Goal: Task Accomplishment & Management: Complete application form

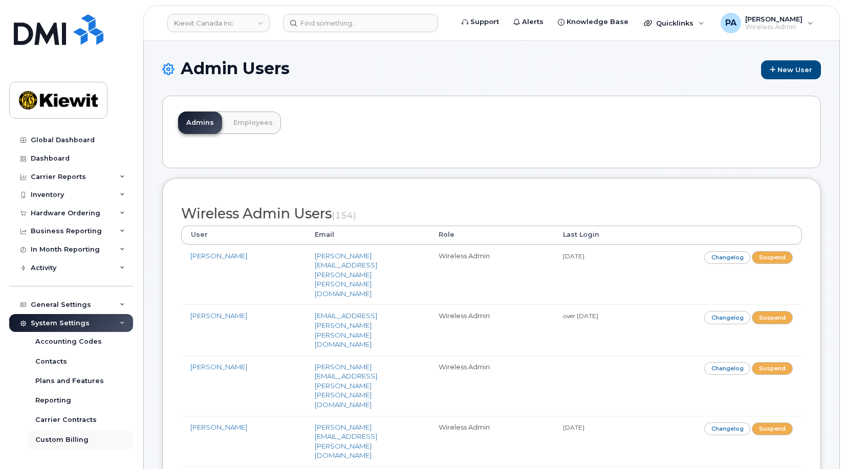
scroll to position [73, 0]
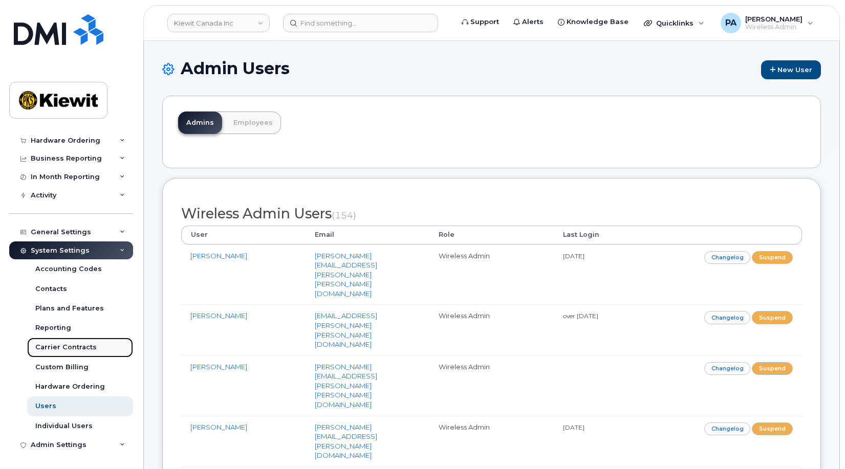
click at [62, 346] on div "Carrier Contracts" at bounding box center [65, 347] width 61 height 9
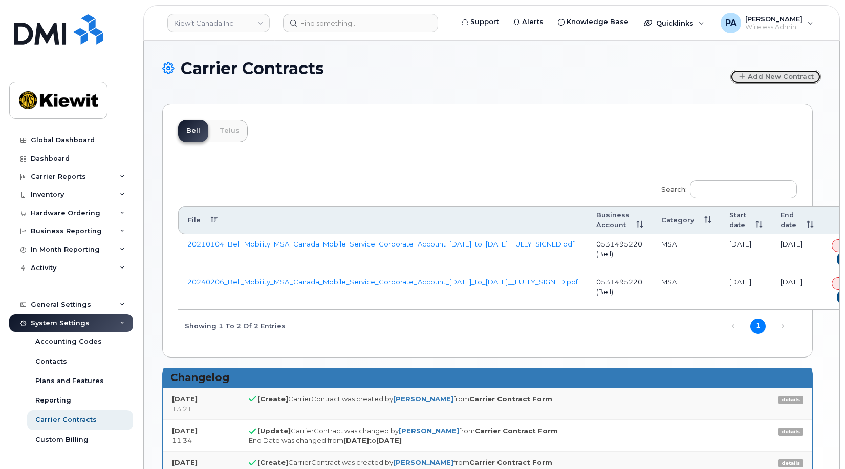
click at [766, 75] on button "Add New Contract" at bounding box center [775, 77] width 91 height 14
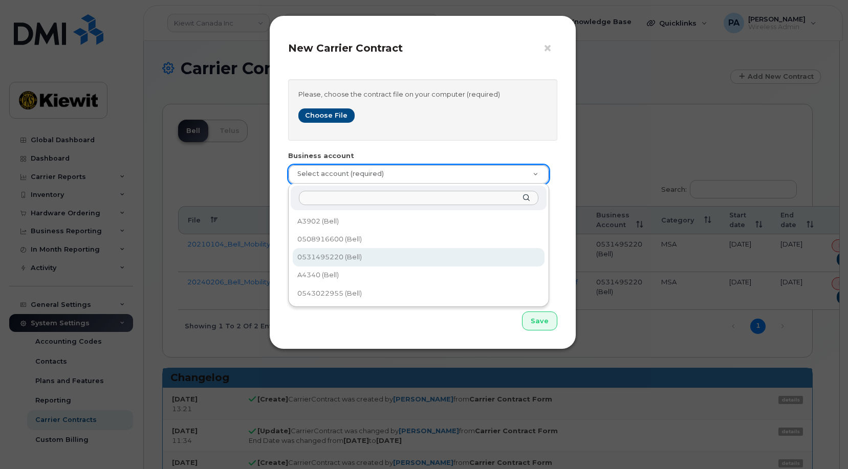
select select "4380"
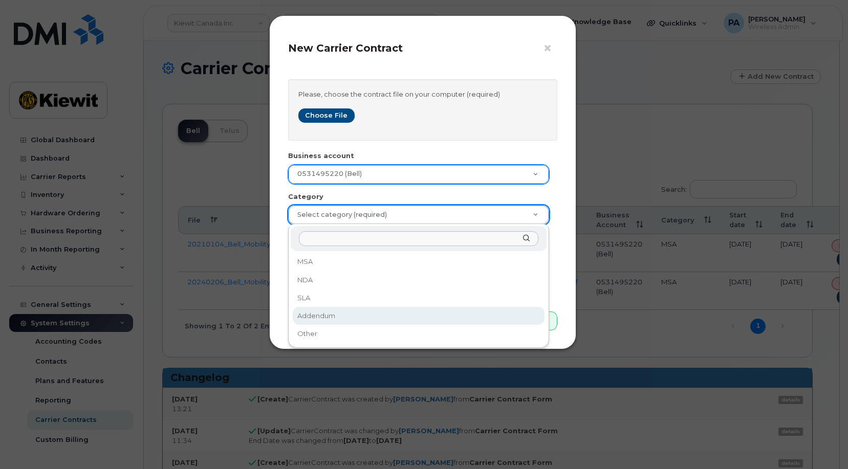
select select "Addendum"
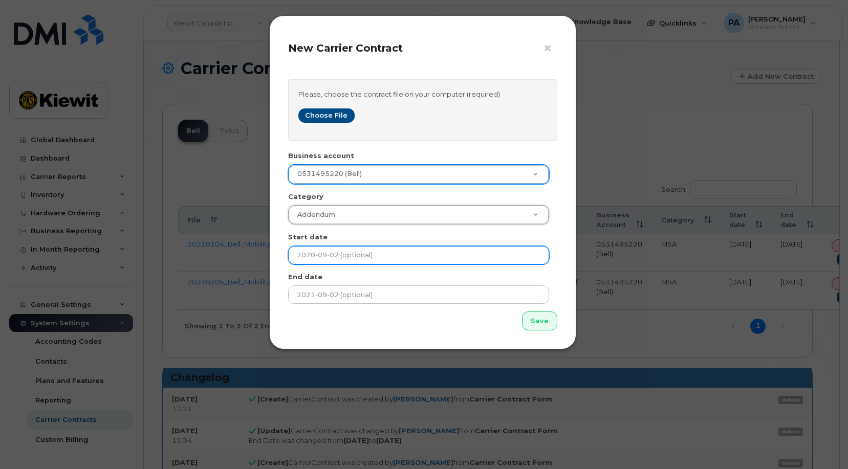
click at [336, 256] on input "text" at bounding box center [418, 255] width 261 height 18
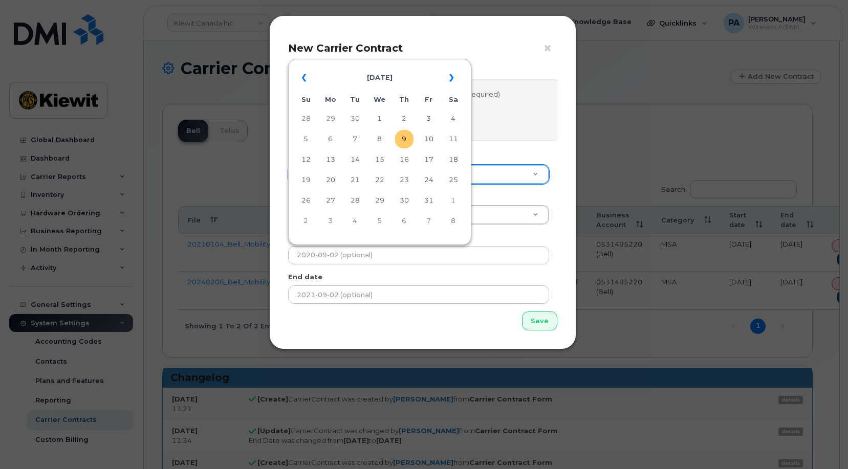
click at [410, 137] on td "9" at bounding box center [404, 139] width 18 height 18
type input "2025-10-09"
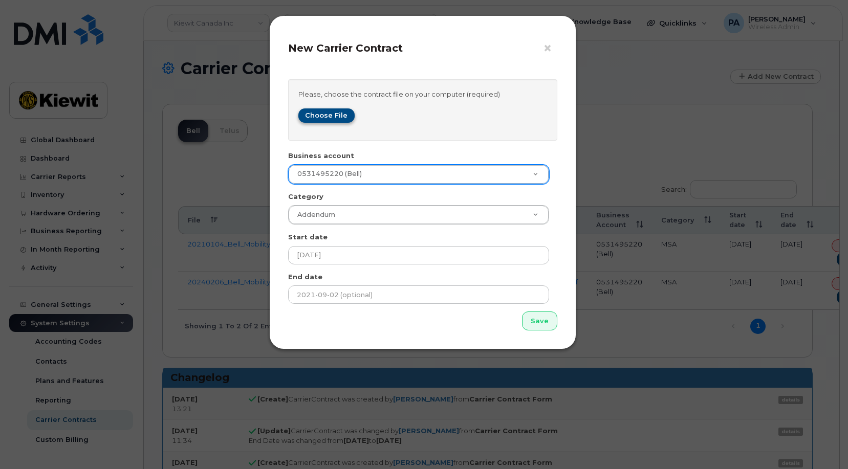
click at [335, 115] on label "Choose file" at bounding box center [326, 116] width 57 height 14
click at [335, 123] on input "Choose file" at bounding box center [376, 123] width 157 height 0
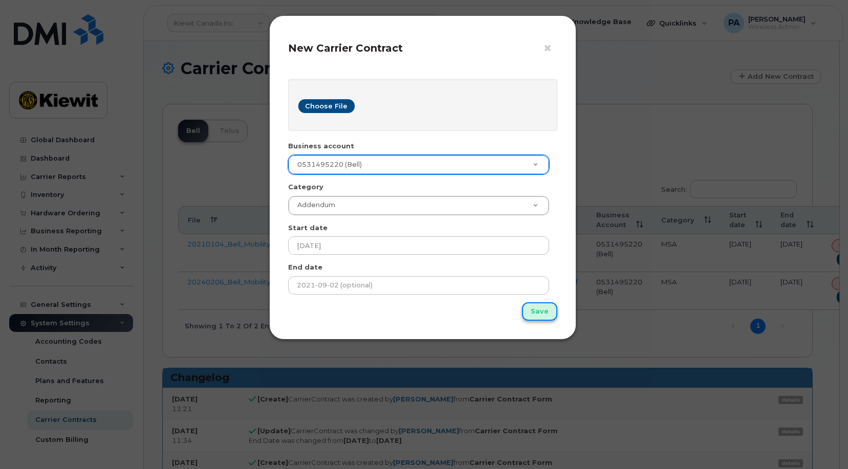
click at [546, 313] on input "Save" at bounding box center [539, 311] width 35 height 19
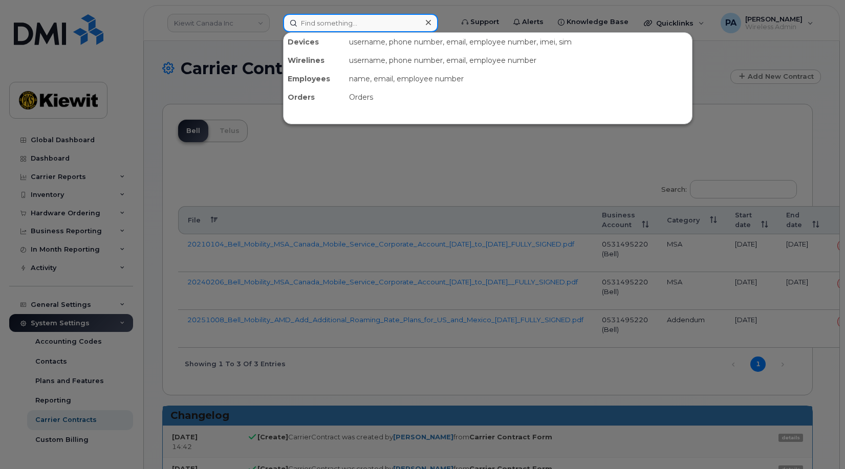
click at [317, 26] on input at bounding box center [360, 23] width 155 height 18
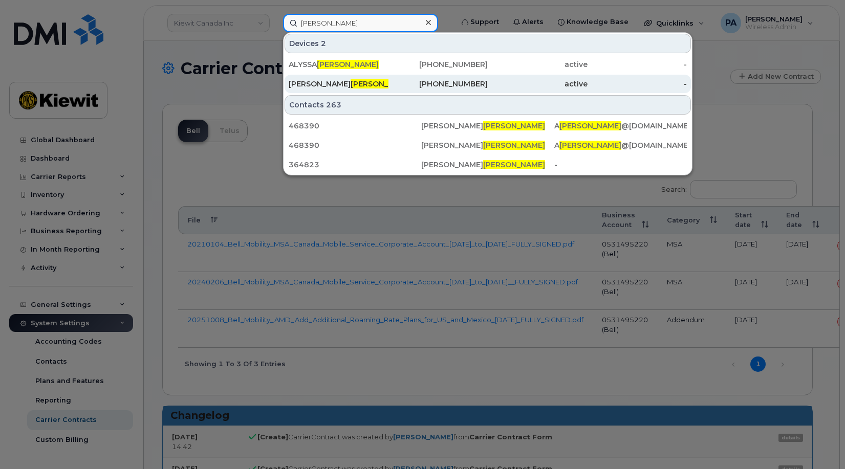
type input "[PERSON_NAME]"
click at [351, 86] on span "Mooney" at bounding box center [382, 83] width 62 height 9
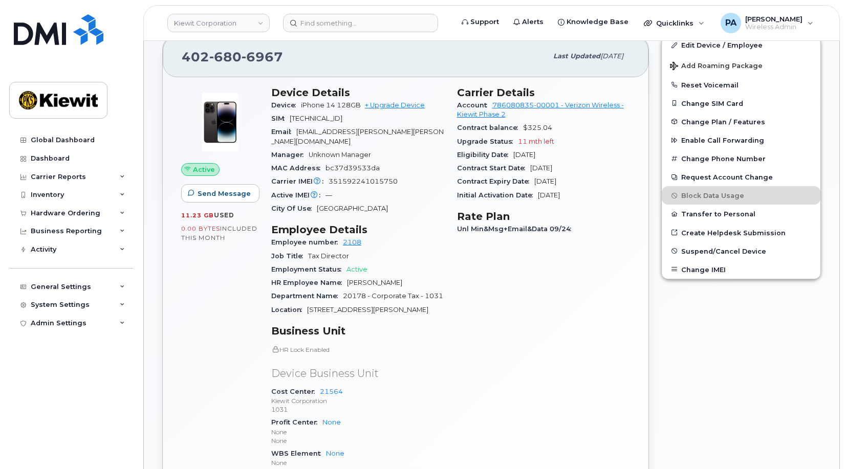
scroll to position [256, 0]
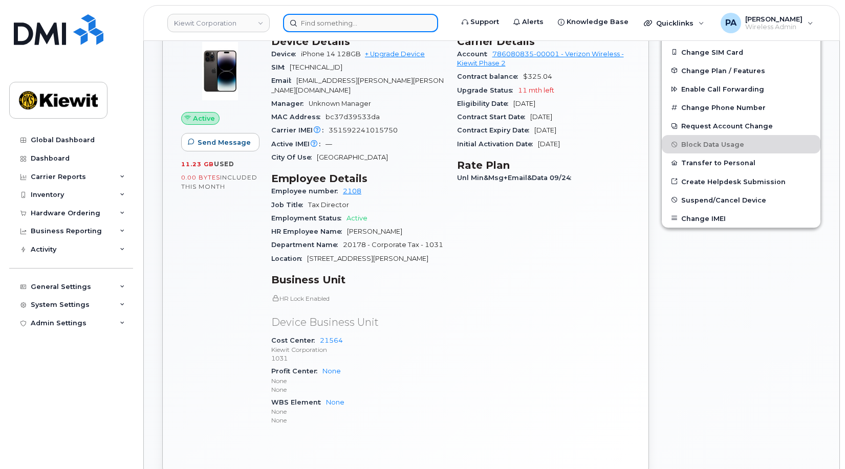
click at [323, 25] on input at bounding box center [360, 23] width 155 height 18
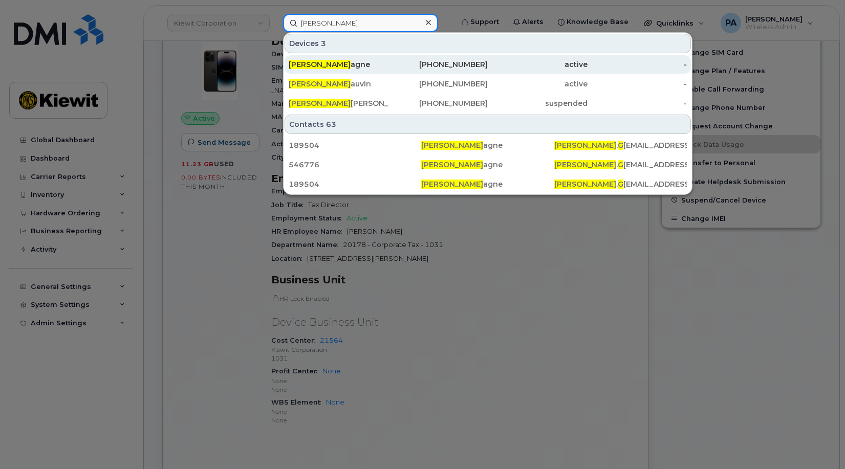
type input "Simon G"
click at [327, 60] on div "Simon G agne" at bounding box center [339, 64] width 100 height 10
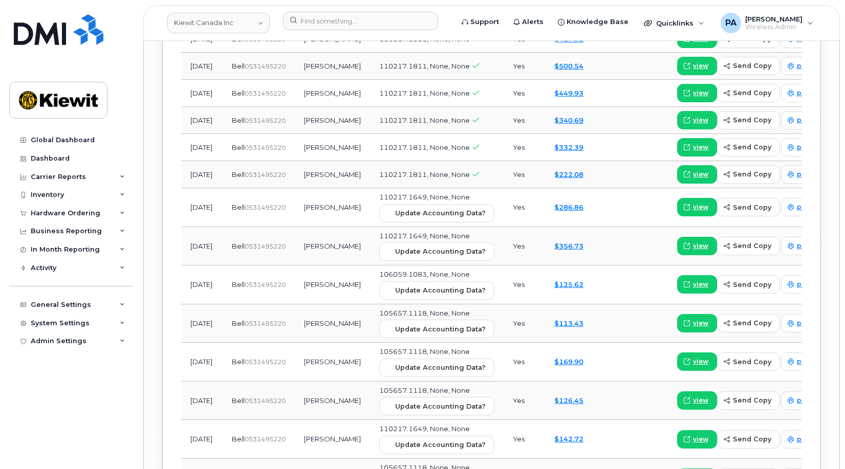
scroll to position [1177, 0]
